Goal: Find specific page/section: Find specific page/section

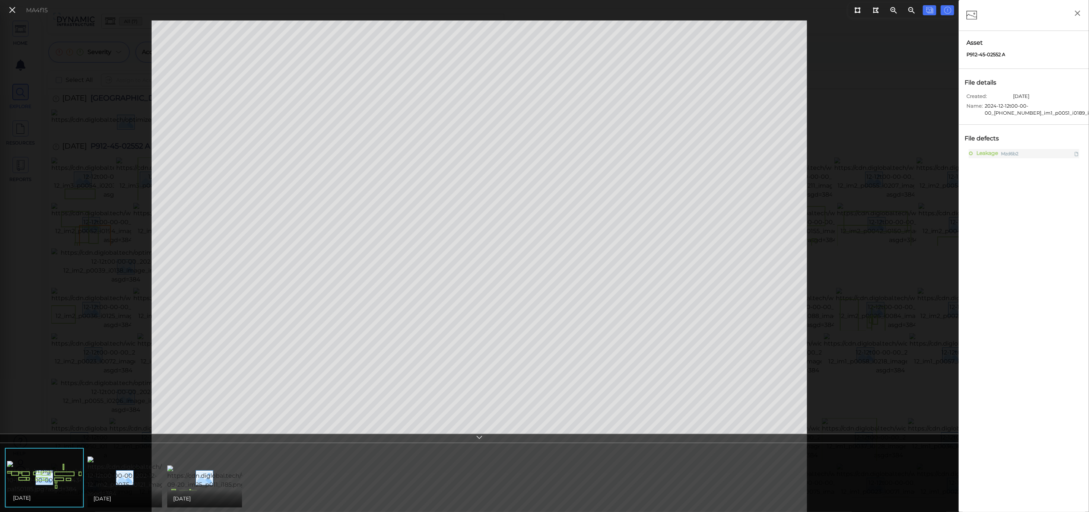
scroll to position [386, 0]
click at [9, 15] on icon at bounding box center [12, 10] width 8 height 10
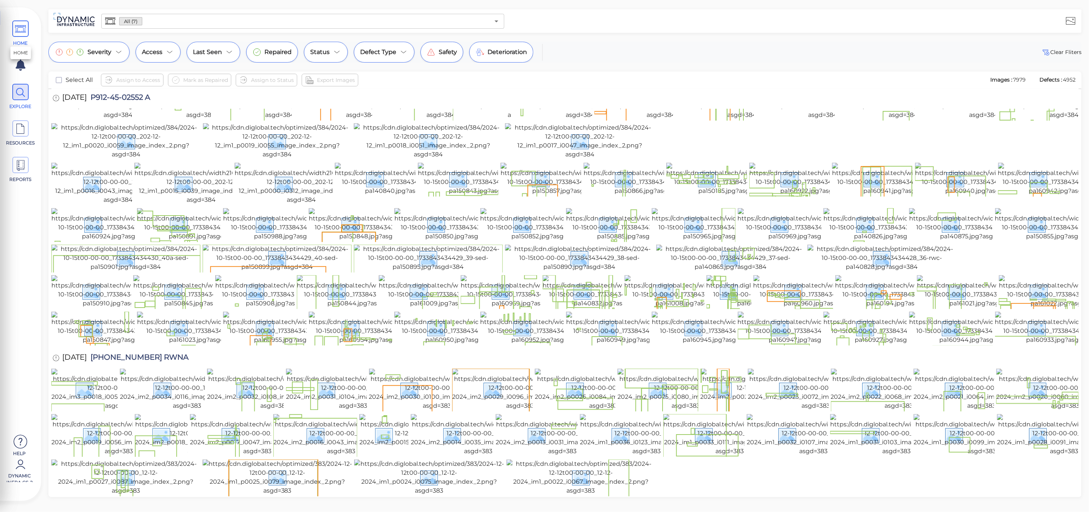
click at [25, 38] on span "HOME" at bounding box center [21, 33] width 34 height 26
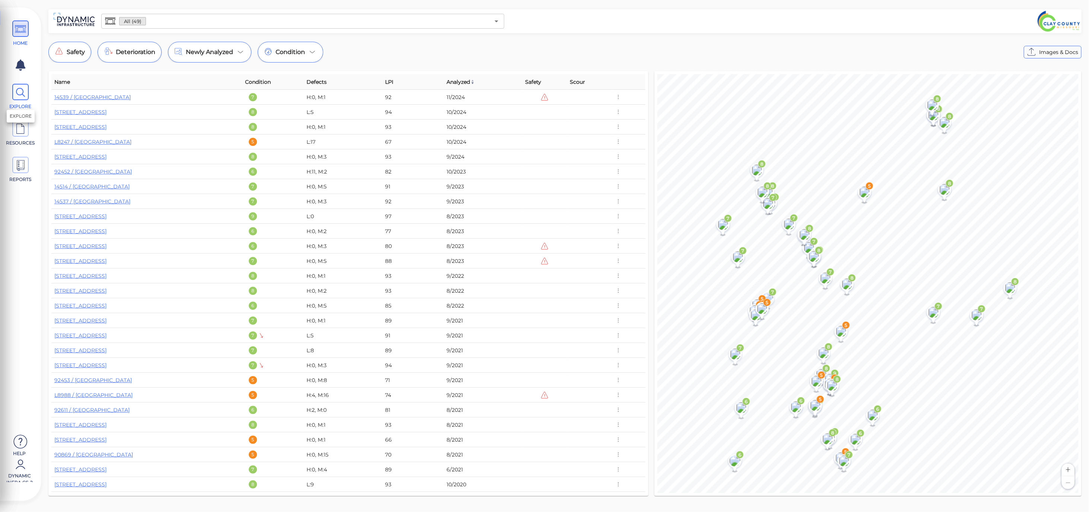
click at [26, 98] on span at bounding box center [20, 92] width 16 height 16
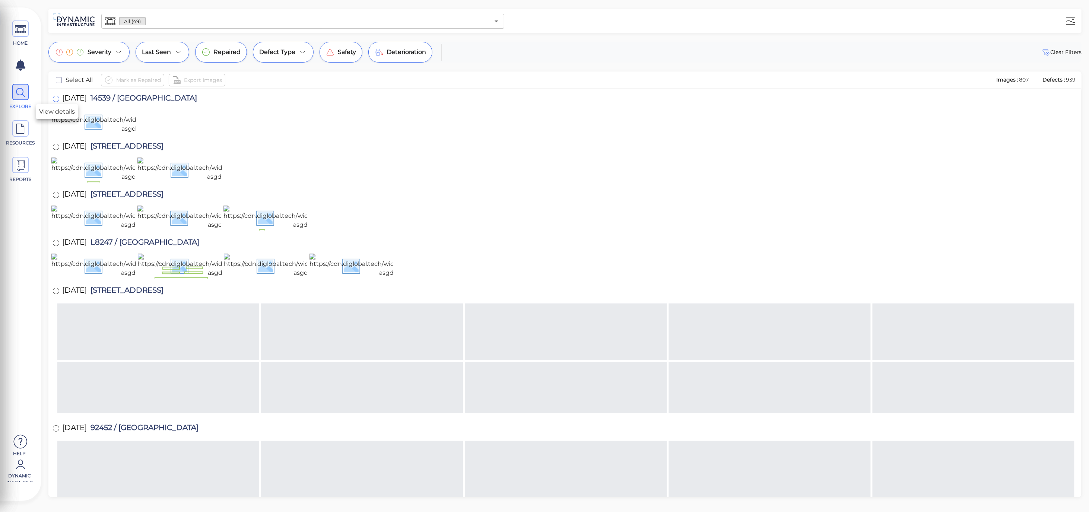
click at [58, 99] on icon at bounding box center [55, 99] width 7 height 8
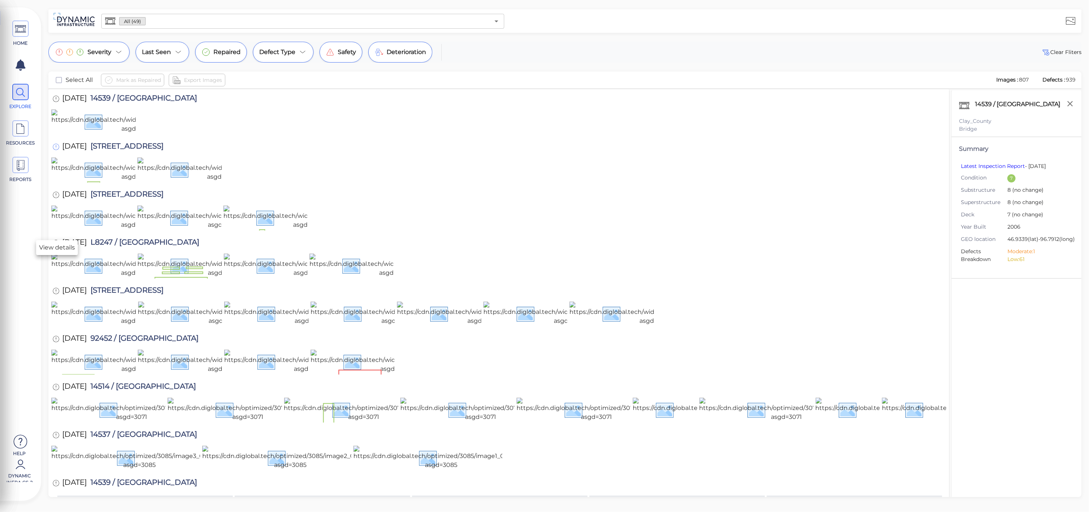
click at [52, 151] on icon at bounding box center [55, 147] width 7 height 8
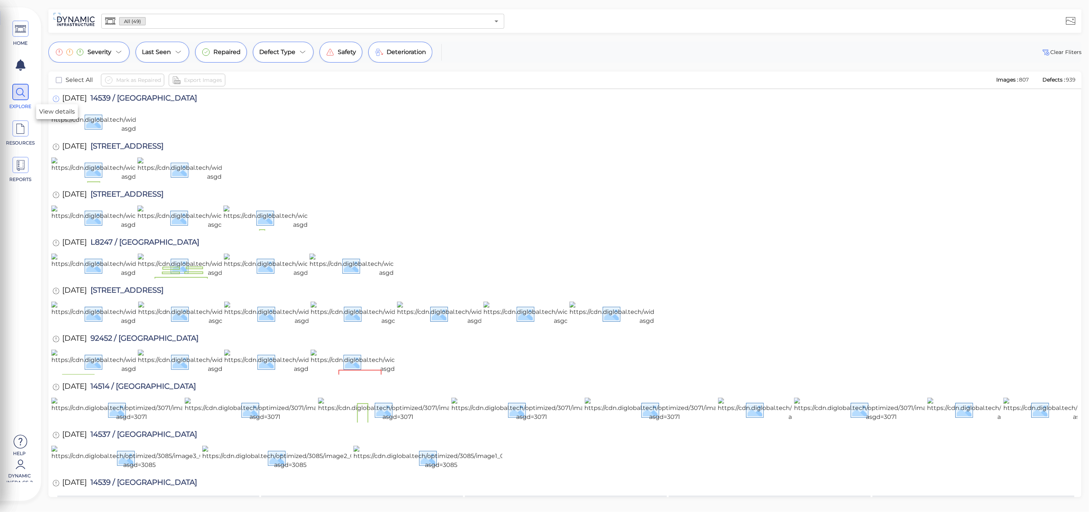
click at [57, 98] on icon at bounding box center [55, 99] width 7 height 8
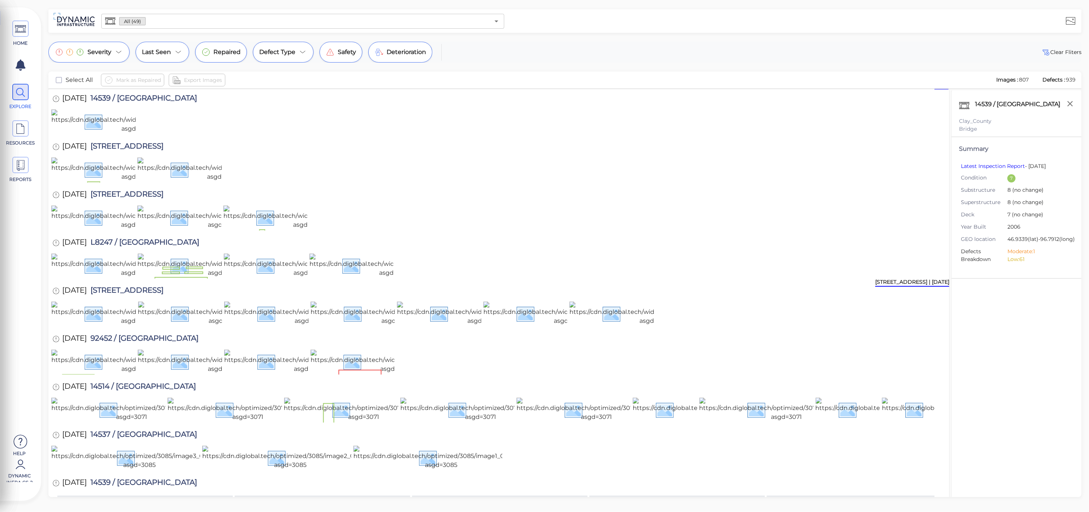
click at [943, 284] on div "14510 / 60th Avenue South | Nov 2017" at bounding box center [912, 282] width 74 height 9
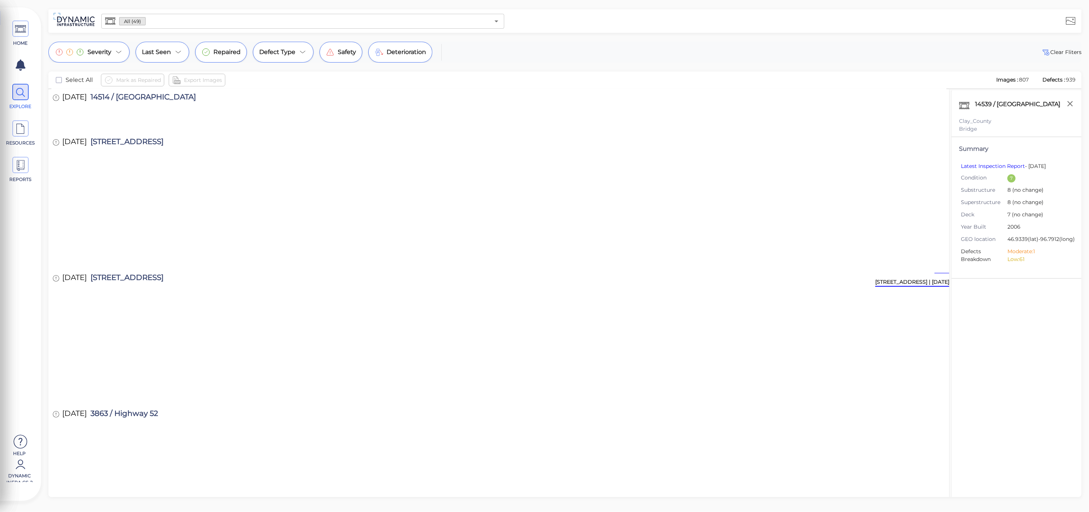
scroll to position [5422, 0]
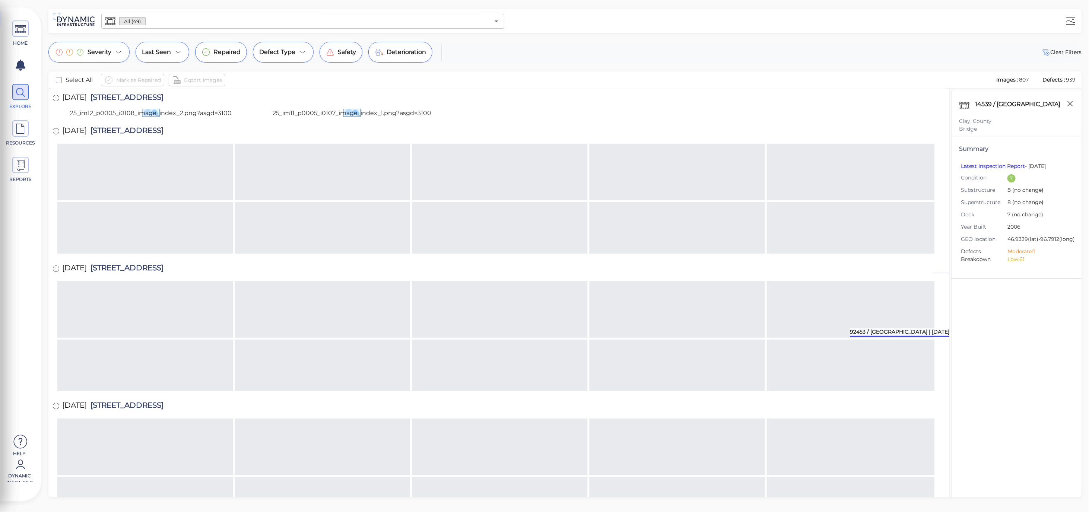
click at [937, 334] on div "92453 / 100th Street South | Oct 2016" at bounding box center [899, 332] width 99 height 9
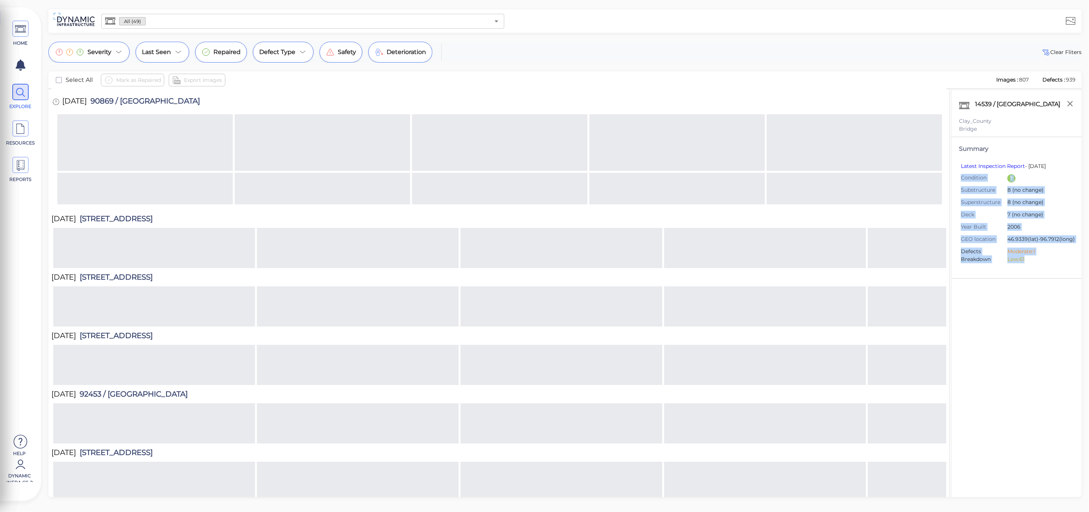
drag, startPoint x: 967, startPoint y: 189, endPoint x: 1057, endPoint y: 271, distance: 121.8
click at [1057, 271] on div "Summary Latest Inspection Report - 07 Sept 23 Condition 7 Substructure 8 (no ch…" at bounding box center [1016, 207] width 130 height 141
click at [1057, 263] on li "Low: 61" at bounding box center [1037, 259] width 61 height 8
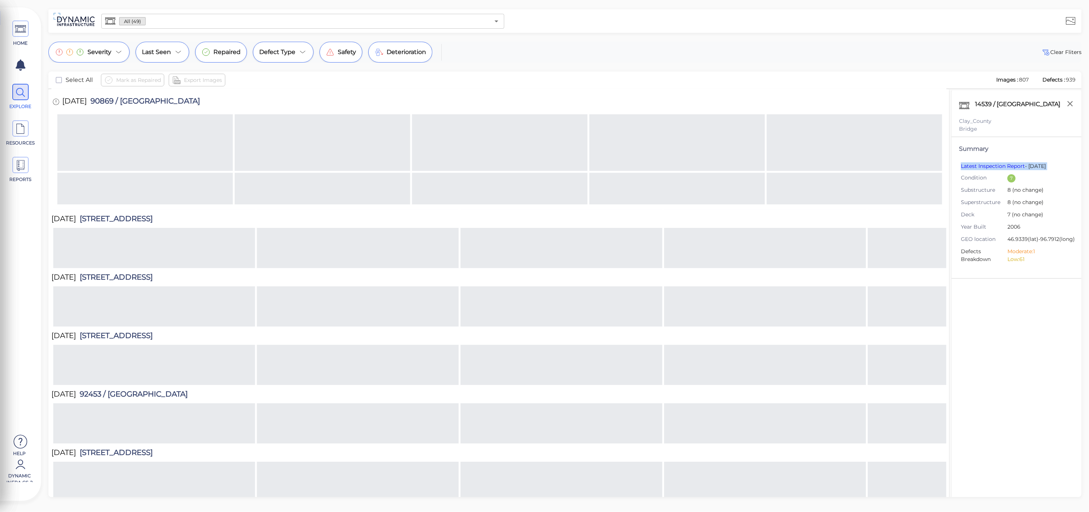
drag, startPoint x: 959, startPoint y: 176, endPoint x: 955, endPoint y: 169, distance: 7.8
click at [955, 169] on div "Summary Latest Inspection Report - 07 Sept 23 Condition 7 Substructure 8 (no ch…" at bounding box center [1016, 207] width 130 height 141
click at [26, 36] on span at bounding box center [20, 28] width 16 height 16
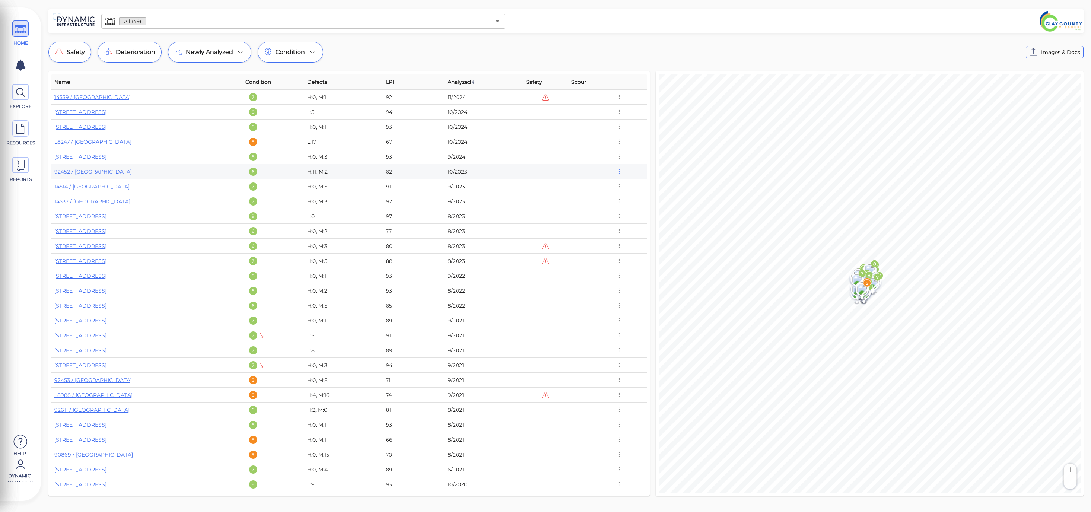
click at [619, 174] on icon "button" at bounding box center [619, 172] width 7 height 8
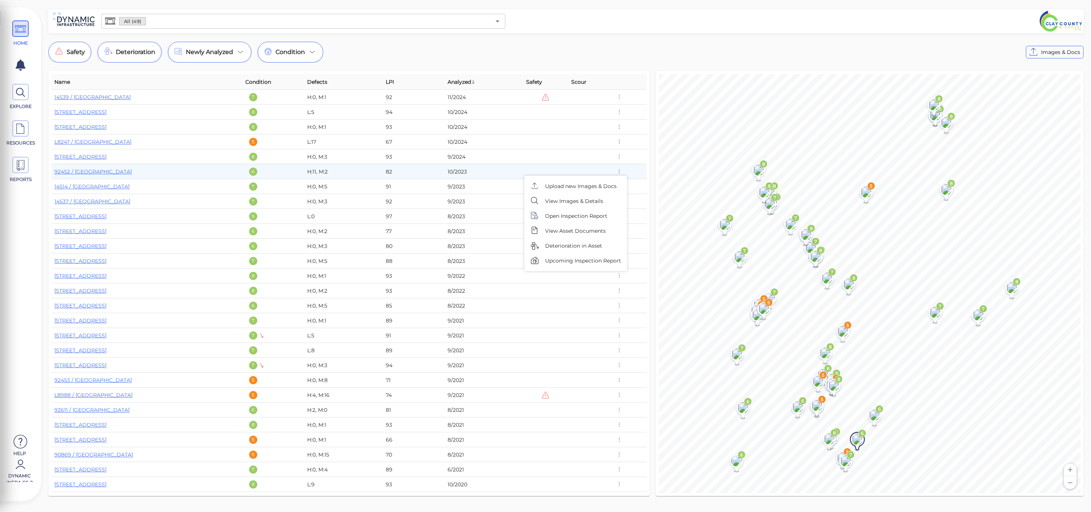
click at [20, 95] on div at bounding box center [545, 256] width 1091 height 512
click at [22, 93] on icon at bounding box center [20, 92] width 11 height 17
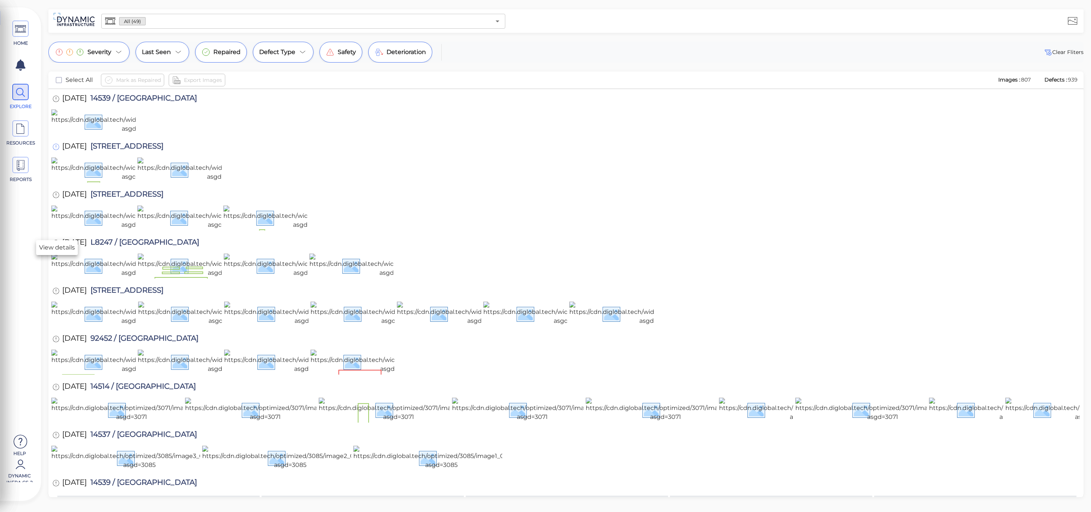
click at [54, 151] on icon at bounding box center [55, 147] width 7 height 8
